Goal: Find specific fact: Locate a discrete piece of known information

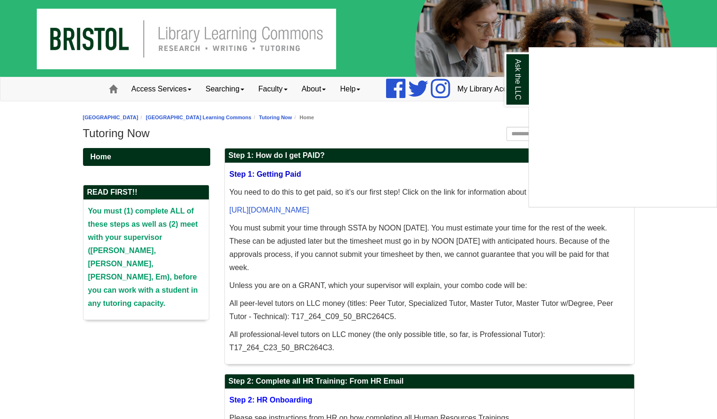
click at [649, 249] on div "Ask the LLC" at bounding box center [358, 209] width 717 height 419
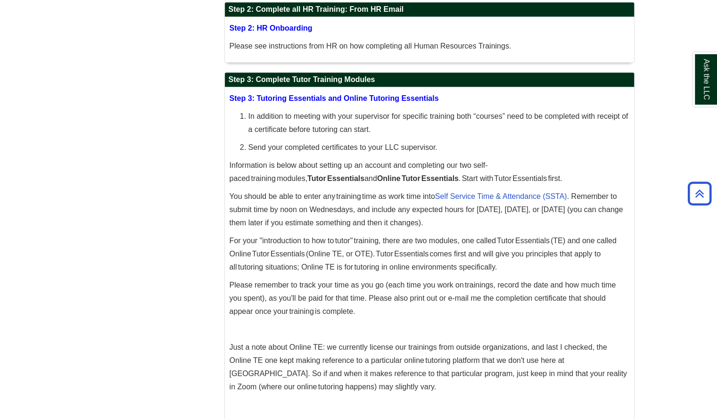
scroll to position [76, 0]
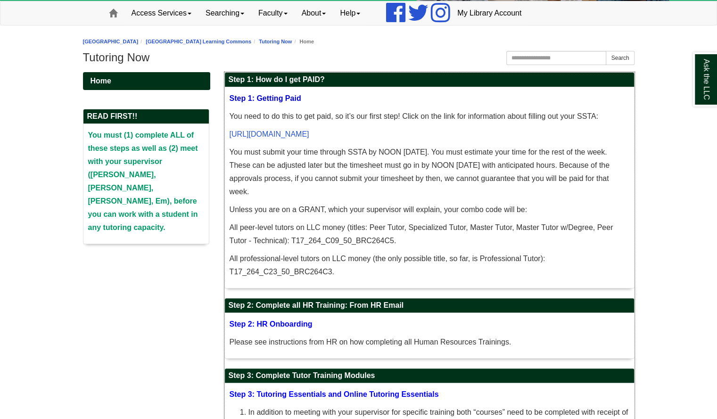
drag, startPoint x: 291, startPoint y: 240, endPoint x: 417, endPoint y: 239, distance: 125.4
click at [417, 239] on p "All peer-level tutors on LLC money (titles: Peer Tutor, Specialized Tutor, Mast…" at bounding box center [430, 234] width 400 height 26
click at [397, 244] on p "All peer-level tutors on LLC money (titles: Peer Tutor, Specialized Tutor, Mast…" at bounding box center [430, 234] width 400 height 26
drag, startPoint x: 394, startPoint y: 243, endPoint x: 291, endPoint y: 244, distance: 102.3
click at [291, 244] on p "All peer-level tutors on LLC money (titles: Peer Tutor, Specialized Tutor, Mast…" at bounding box center [430, 234] width 400 height 26
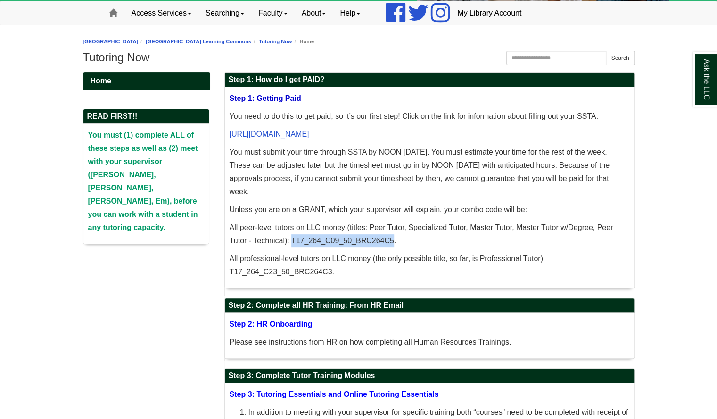
copy p "T17_264_C09_50_BRC264C5"
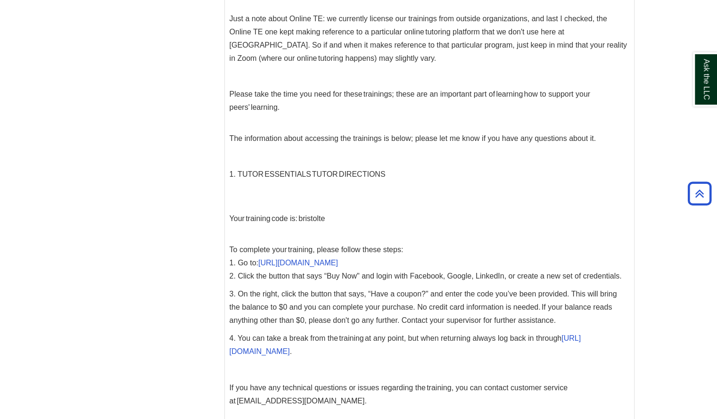
scroll to position [701, 0]
drag, startPoint x: 300, startPoint y: 221, endPoint x: 338, endPoint y: 224, distance: 38.3
click at [338, 224] on p "Your training code is: bristolte" at bounding box center [430, 218] width 400 height 13
click at [326, 221] on p "Your training code is: bristolte" at bounding box center [430, 218] width 400 height 13
drag, startPoint x: 326, startPoint y: 221, endPoint x: 303, endPoint y: 221, distance: 23.1
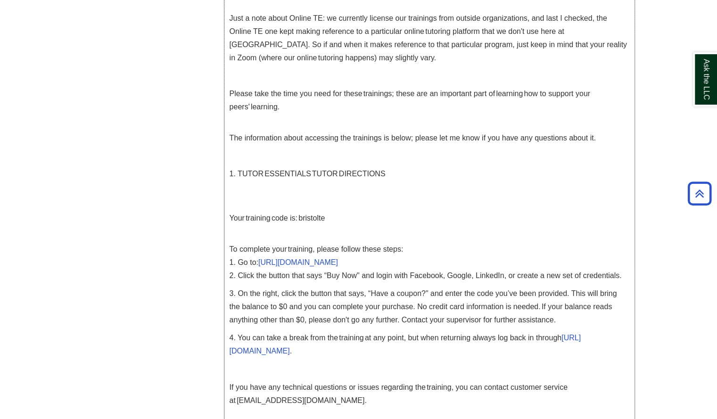
click at [303, 221] on p "Your training code is: bristolte" at bounding box center [430, 218] width 400 height 13
click at [405, 217] on p "Your training code is: bristolte" at bounding box center [430, 218] width 400 height 13
drag, startPoint x: 300, startPoint y: 219, endPoint x: 326, endPoint y: 218, distance: 26.4
click at [326, 218] on p "Your training code is: bristolte" at bounding box center [430, 218] width 400 height 13
copy p "bristolte"
